Goal: Find specific page/section: Find specific page/section

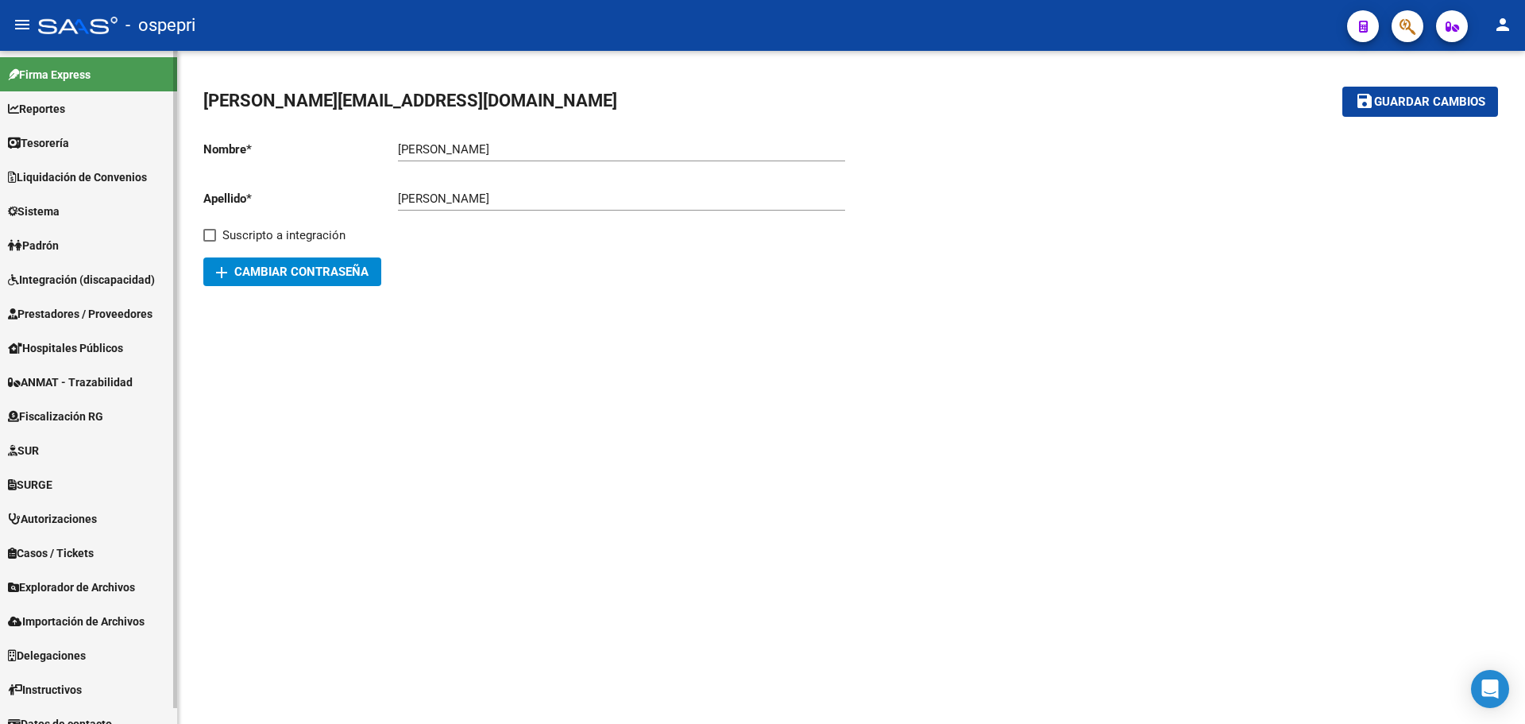
drag, startPoint x: 61, startPoint y: 107, endPoint x: 59, endPoint y: 119, distance: 12.2
click at [61, 107] on span "Reportes" at bounding box center [36, 108] width 57 height 17
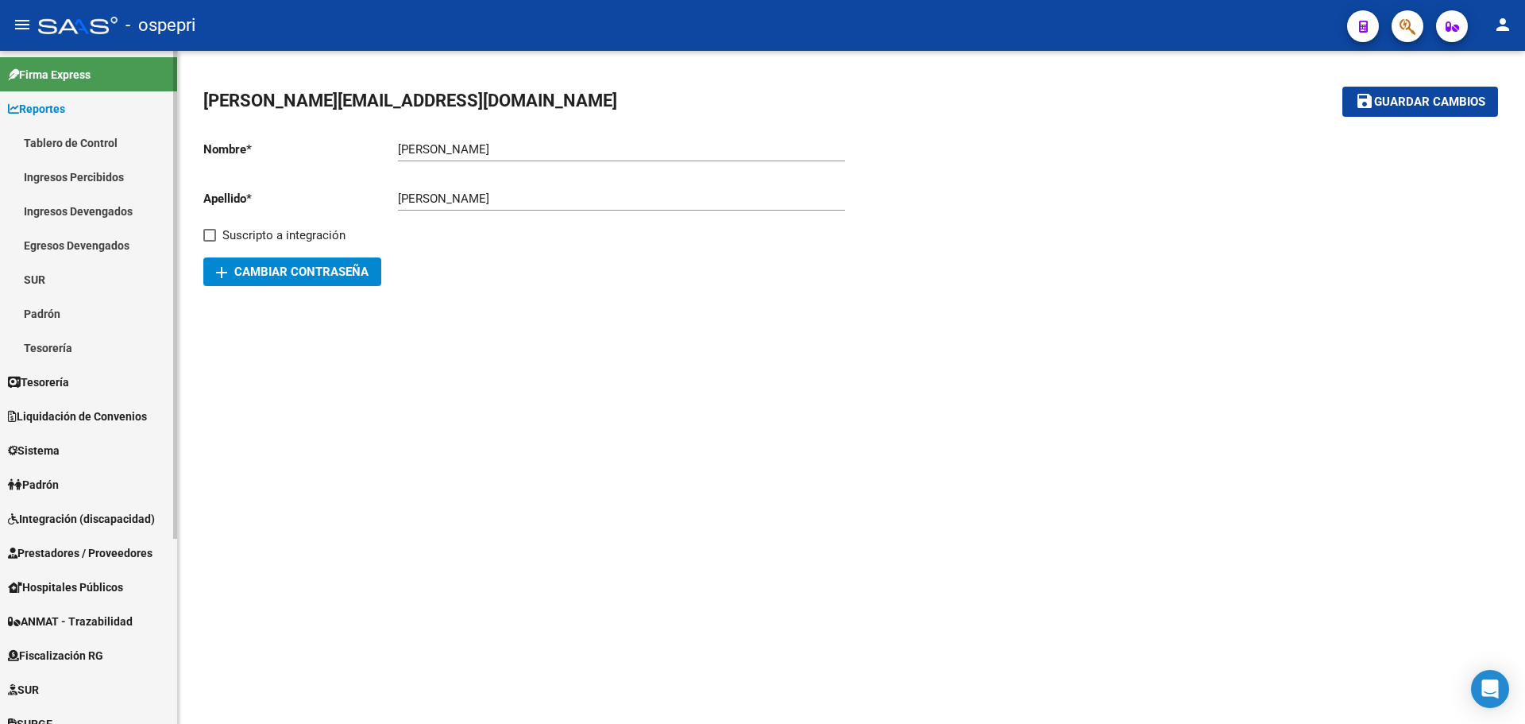
drag, startPoint x: 68, startPoint y: 174, endPoint x: 89, endPoint y: 188, distance: 25.8
click at [68, 174] on link "Ingresos Percibidos" at bounding box center [88, 177] width 177 height 34
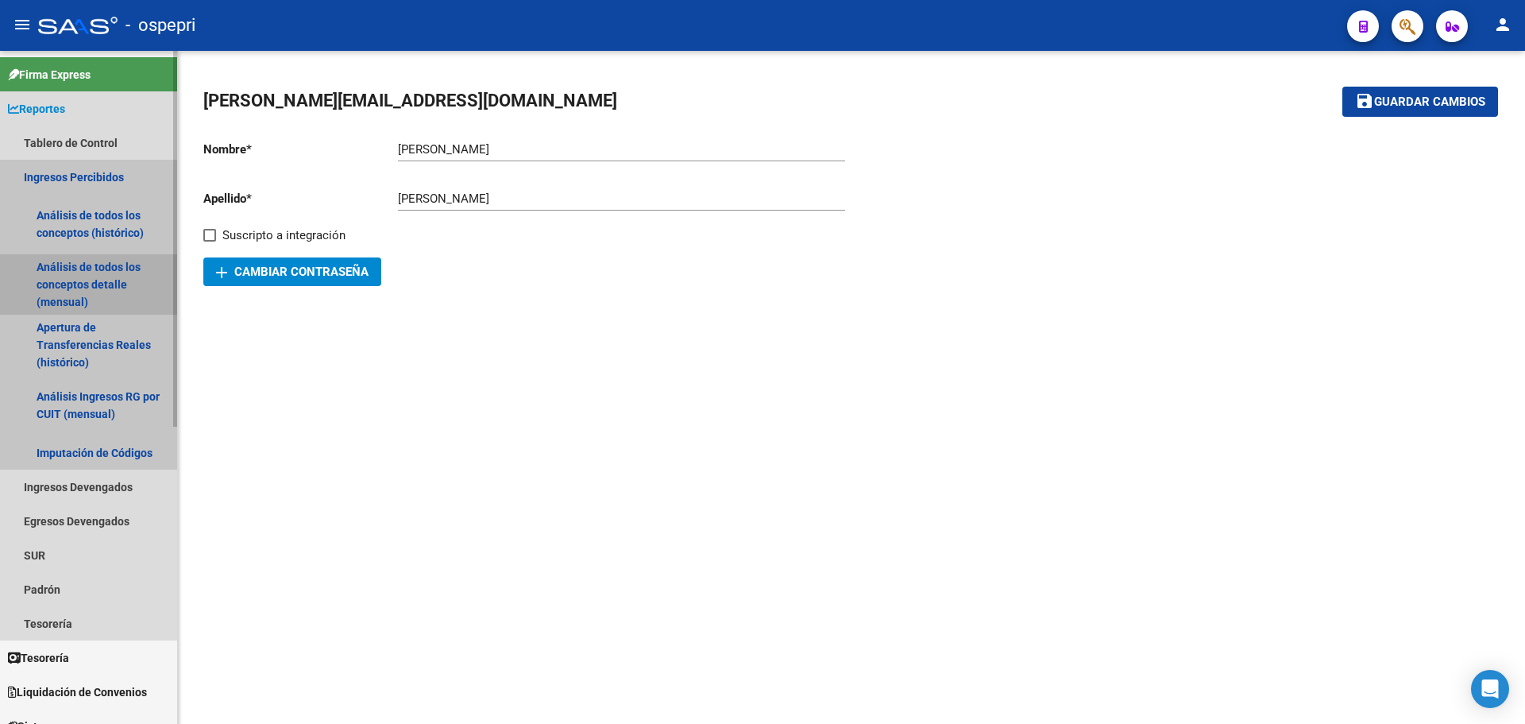
click at [87, 286] on link "Análisis de todos los conceptos detalle (mensual)" at bounding box center [88, 284] width 177 height 60
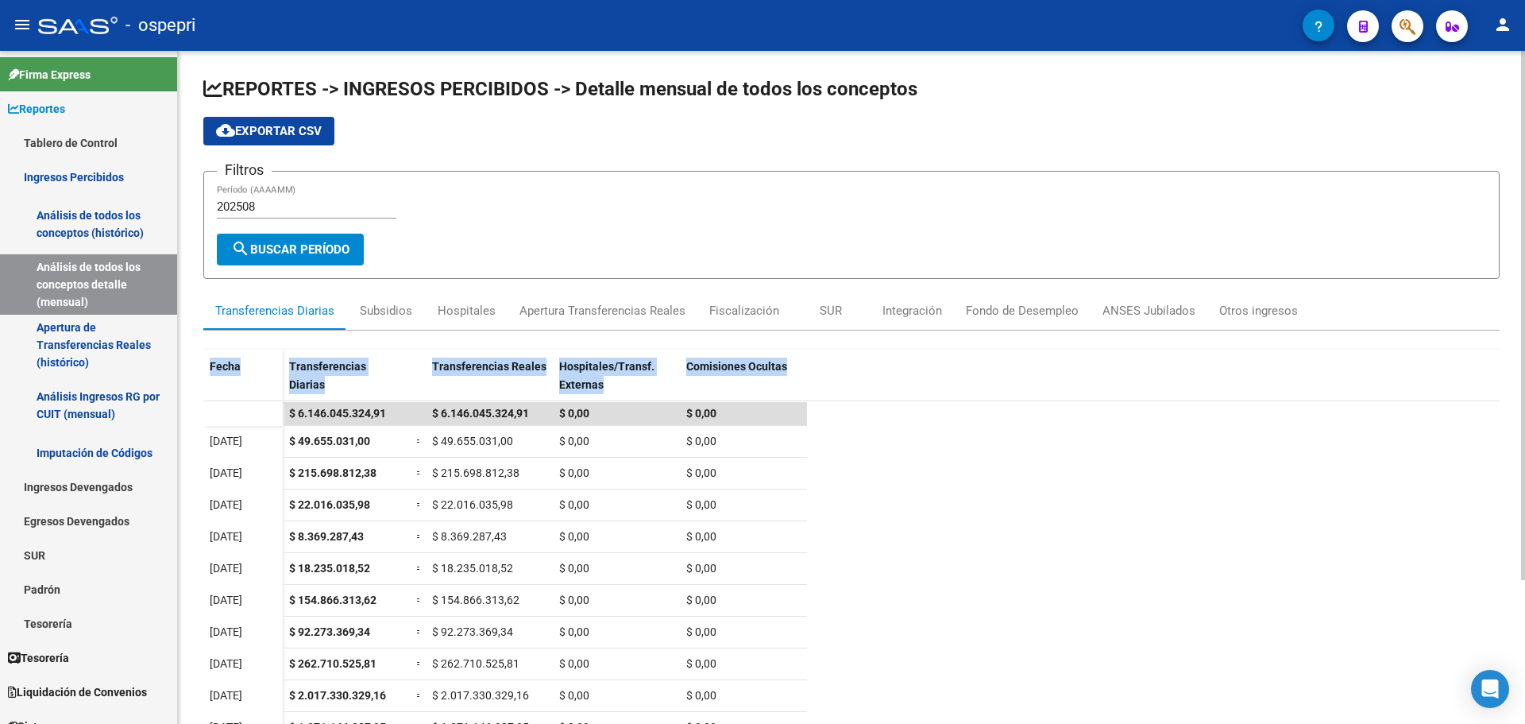
drag, startPoint x: 1520, startPoint y: 290, endPoint x: 1511, endPoint y: 348, distance: 58.7
click at [1511, 348] on div "REPORTES -> INGRESOS PERCIBIDOS -> Detalle mensual de todos los conceptos cloud…" at bounding box center [851, 479] width 1347 height 856
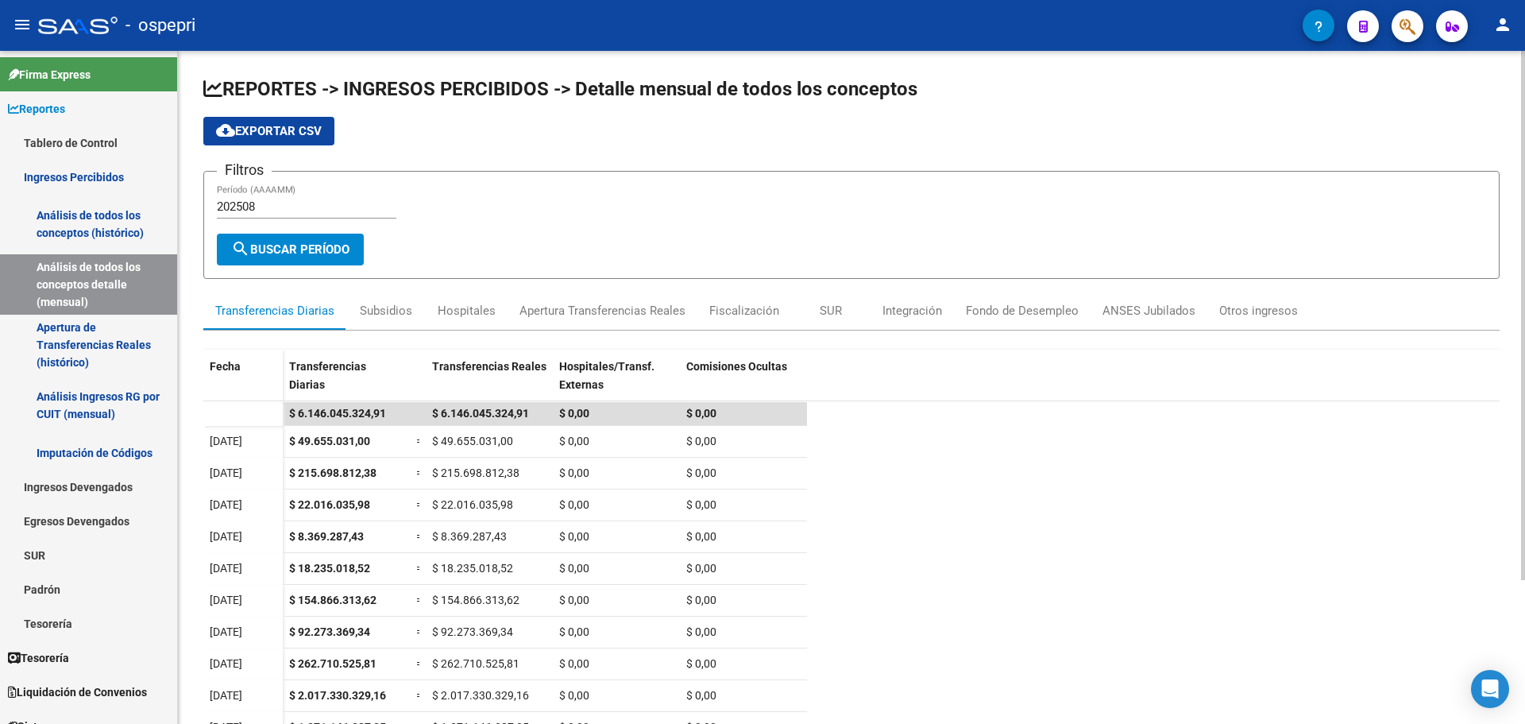
drag, startPoint x: 1521, startPoint y: 494, endPoint x: 1521, endPoint y: 523, distance: 28.6
click at [1521, 523] on div "REPORTES -> INGRESOS PERCIBIDOS -> Detalle mensual de todos los conceptos cloud…" at bounding box center [851, 479] width 1347 height 856
click at [1450, 452] on div "REPORTES -> INGRESOS PERCIBIDOS -> Detalle mensual de todos los conceptos cloud…" at bounding box center [853, 479] width 1351 height 856
